Goal: Go to known website: Access a specific website the user already knows

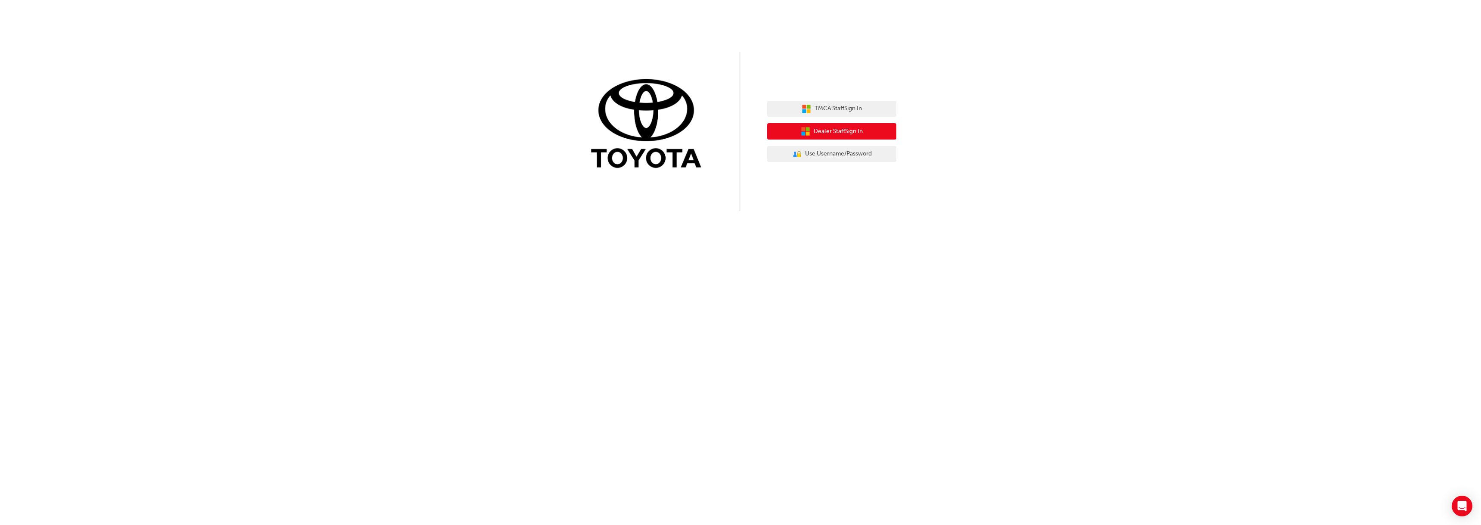
click at [822, 136] on span "Dealer Staff Sign In" at bounding box center [838, 132] width 49 height 10
